Goal: Navigation & Orientation: Find specific page/section

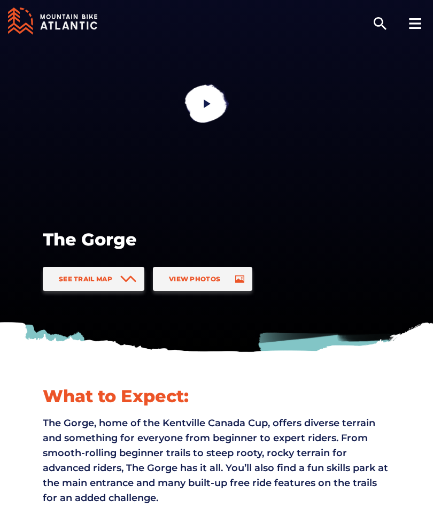
scroll to position [6, 0]
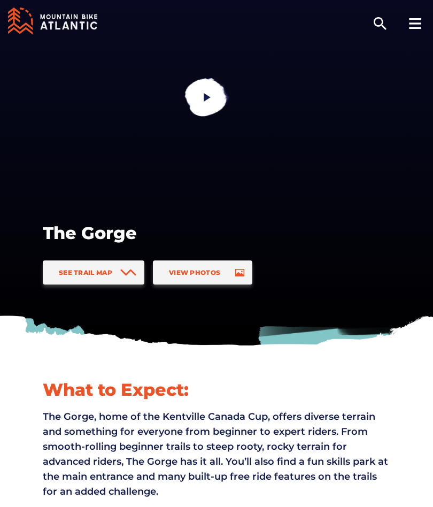
click at [228, 268] on link "View Photos" at bounding box center [202, 272] width 99 height 24
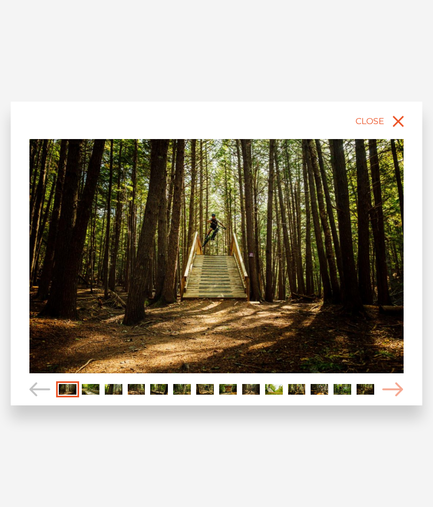
click at [406, 384] on div "slide 2 of 14" at bounding box center [217, 254] width 412 height 304
click at [393, 385] on icon "Carousel Navigation" at bounding box center [392, 389] width 21 height 14
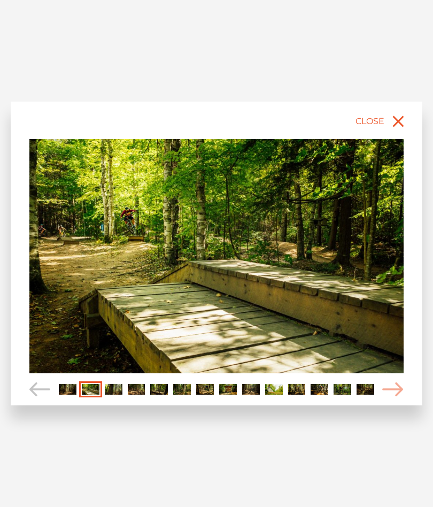
click at [392, 387] on icon "Carousel Navigation" at bounding box center [392, 389] width 21 height 14
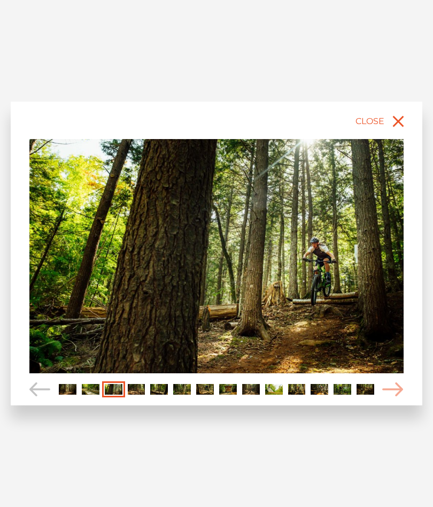
click at [396, 386] on icon "Carousel Navigation" at bounding box center [392, 389] width 21 height 14
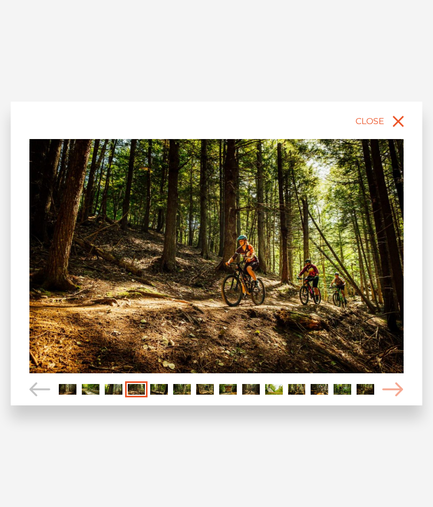
click at [398, 385] on icon "Carousel Navigation" at bounding box center [392, 389] width 21 height 14
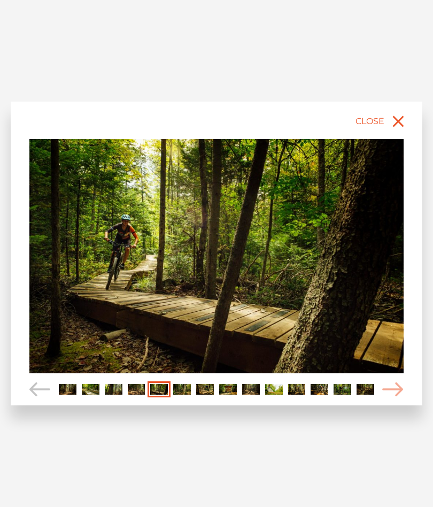
click at [399, 385] on icon "Carousel Navigation" at bounding box center [392, 389] width 21 height 14
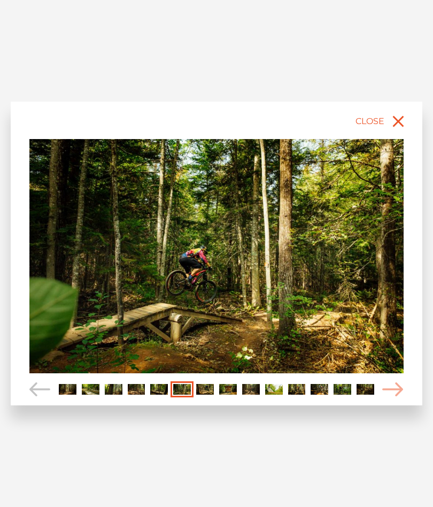
click at [398, 387] on icon "Carousel Navigation" at bounding box center [392, 389] width 21 height 14
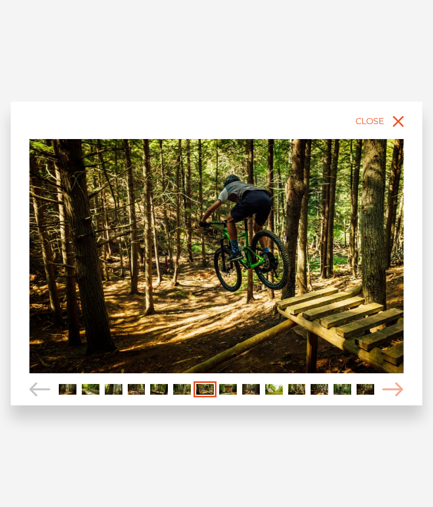
click at [399, 385] on icon "Carousel Navigation" at bounding box center [392, 389] width 21 height 14
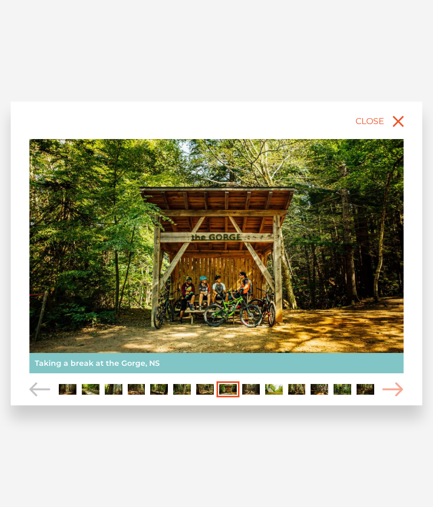
click at [397, 387] on icon "Carousel Navigation" at bounding box center [392, 389] width 21 height 14
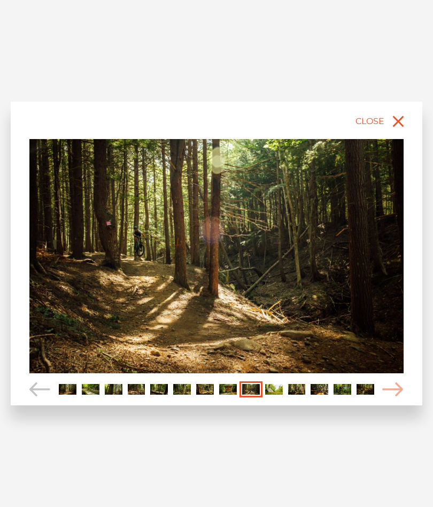
click at [398, 383] on icon "Carousel Navigation" at bounding box center [392, 389] width 21 height 14
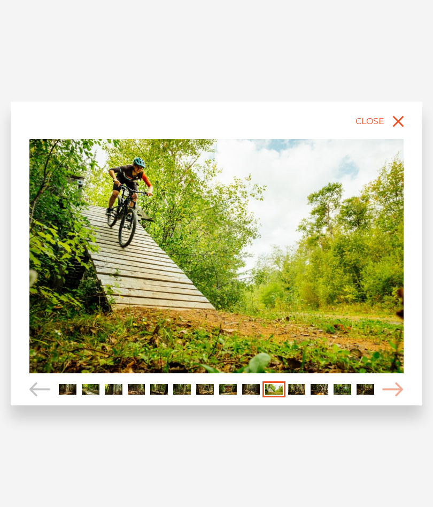
click at [395, 385] on icon "Carousel Navigation" at bounding box center [392, 389] width 21 height 14
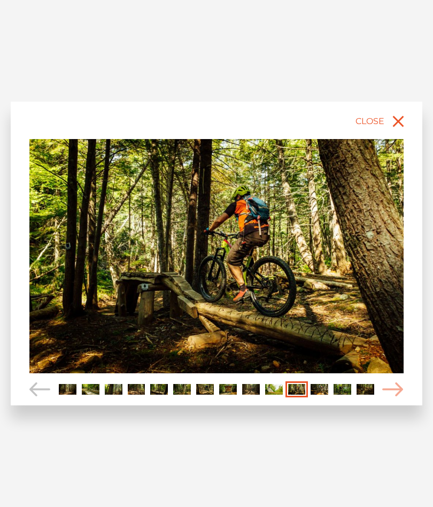
click at [399, 385] on icon "Carousel Navigation" at bounding box center [392, 389] width 21 height 14
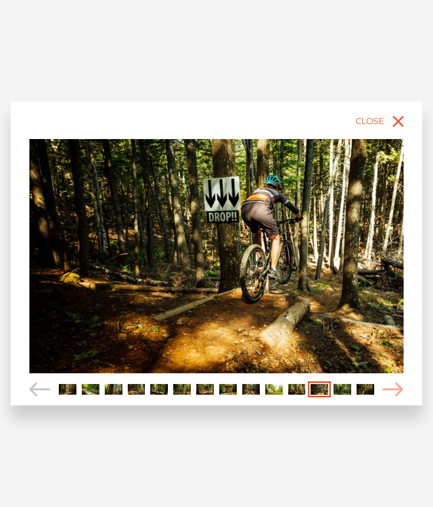
click at [400, 385] on icon "Carousel Navigation" at bounding box center [392, 389] width 21 height 14
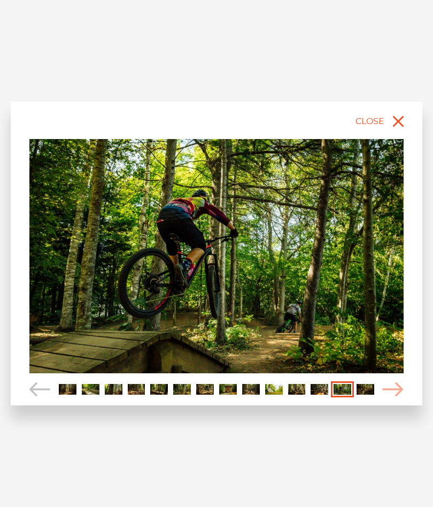
click at [398, 385] on icon "Carousel Navigation" at bounding box center [392, 389] width 21 height 14
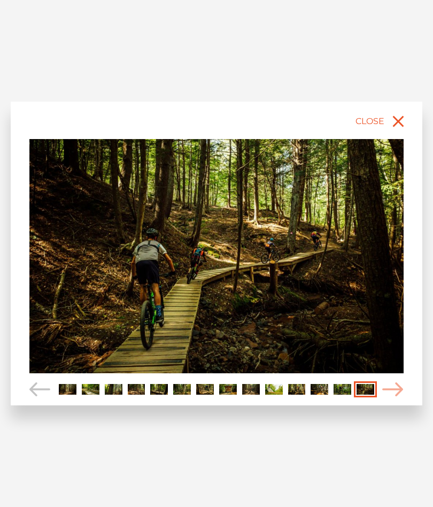
click at [396, 387] on icon "Carousel Navigation" at bounding box center [392, 389] width 21 height 14
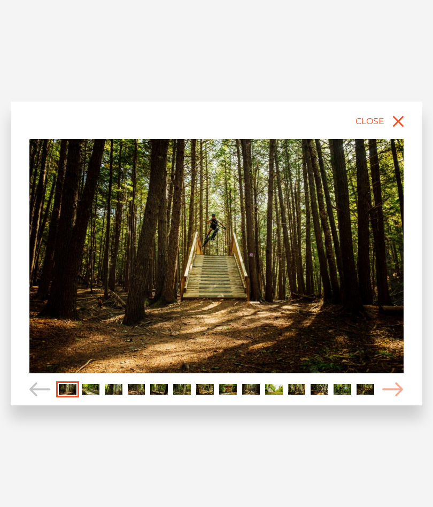
click at [400, 386] on icon "Carousel Navigation" at bounding box center [392, 389] width 21 height 14
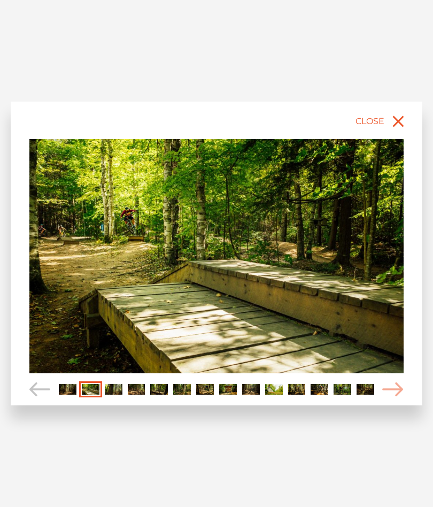
click at [402, 385] on icon "Carousel Navigation" at bounding box center [392, 389] width 21 height 14
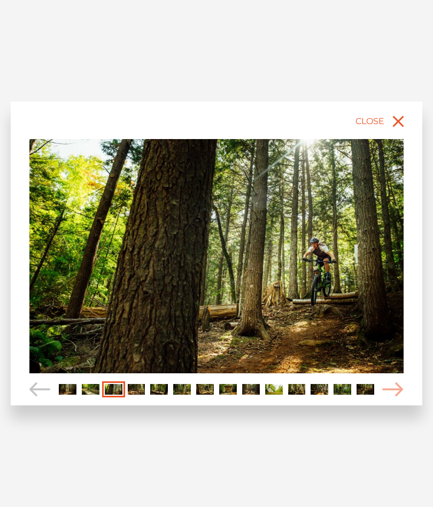
click at [397, 121] on icon "close" at bounding box center [398, 121] width 11 height 11
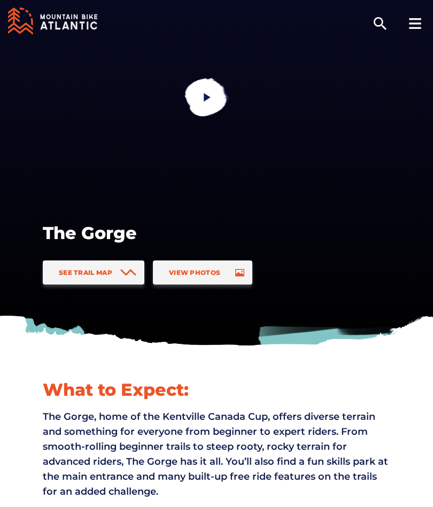
click at [127, 266] on span at bounding box center [128, 272] width 16 height 24
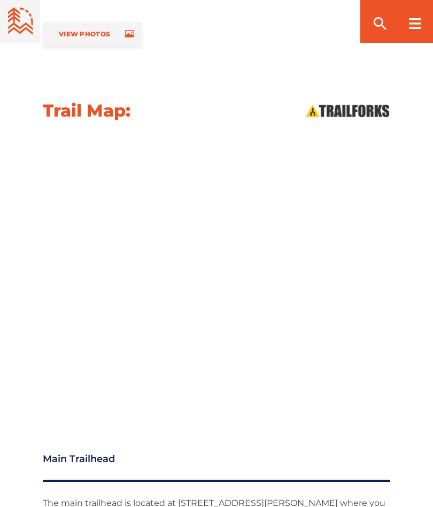
scroll to position [1142, 0]
